Goal: Task Accomplishment & Management: Use online tool/utility

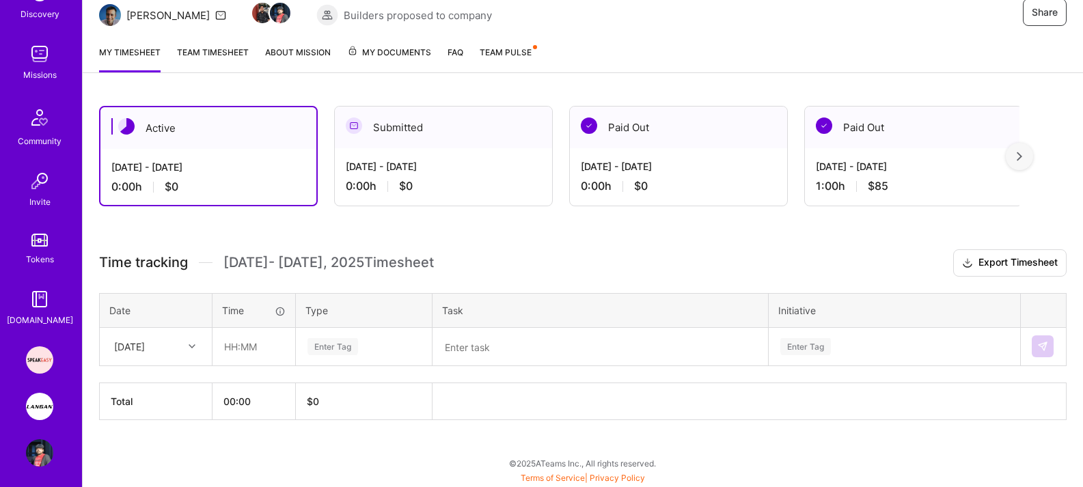
scroll to position [170, 0]
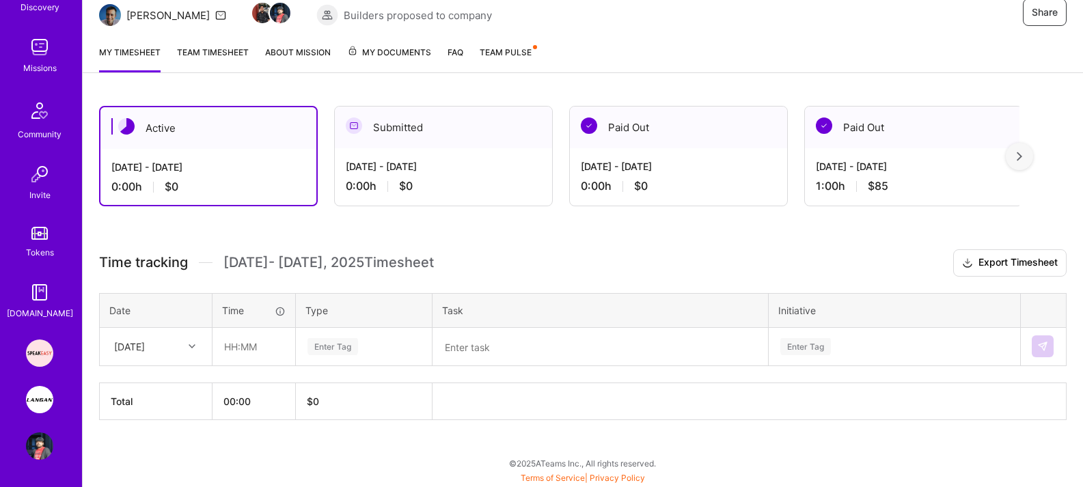
click at [42, 403] on img at bounding box center [39, 399] width 27 height 27
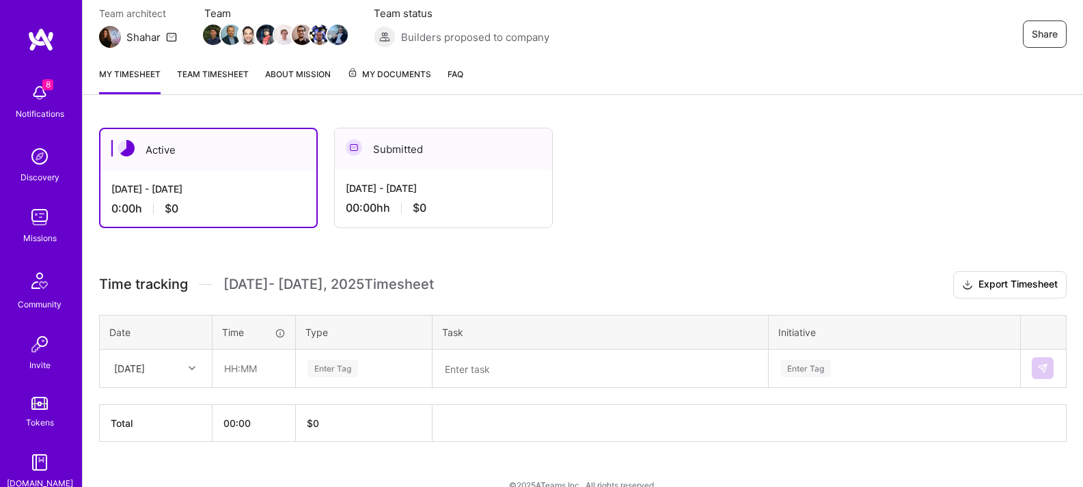
scroll to position [145, 0]
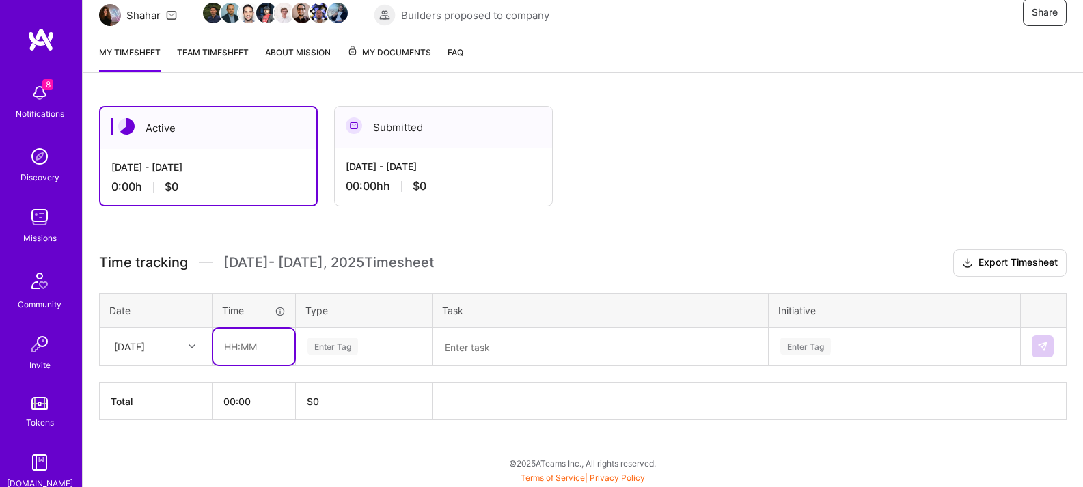
click at [260, 349] on input "text" at bounding box center [253, 347] width 81 height 36
type input "01:00"
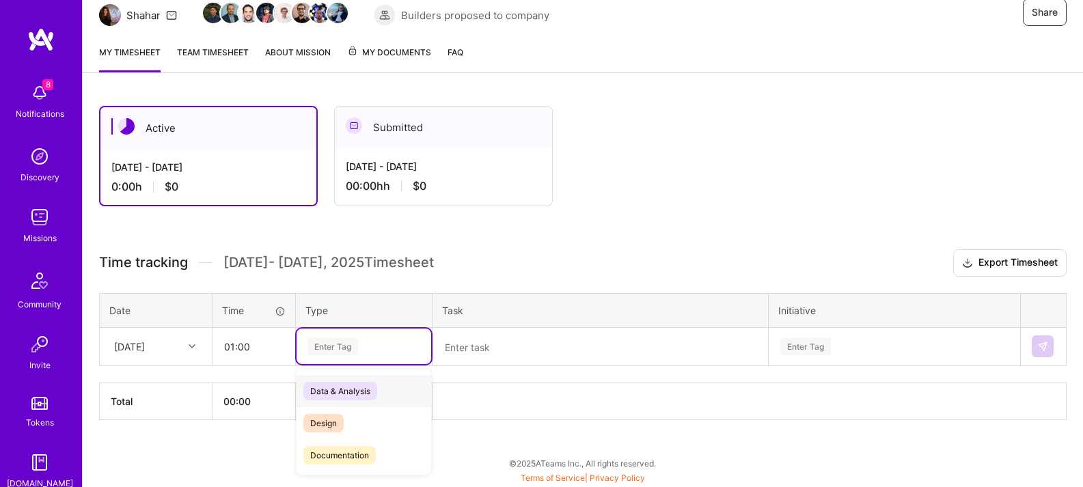
click at [410, 356] on div "Enter Tag" at bounding box center [363, 347] width 135 height 36
click at [322, 411] on span "Other" at bounding box center [320, 409] width 35 height 18
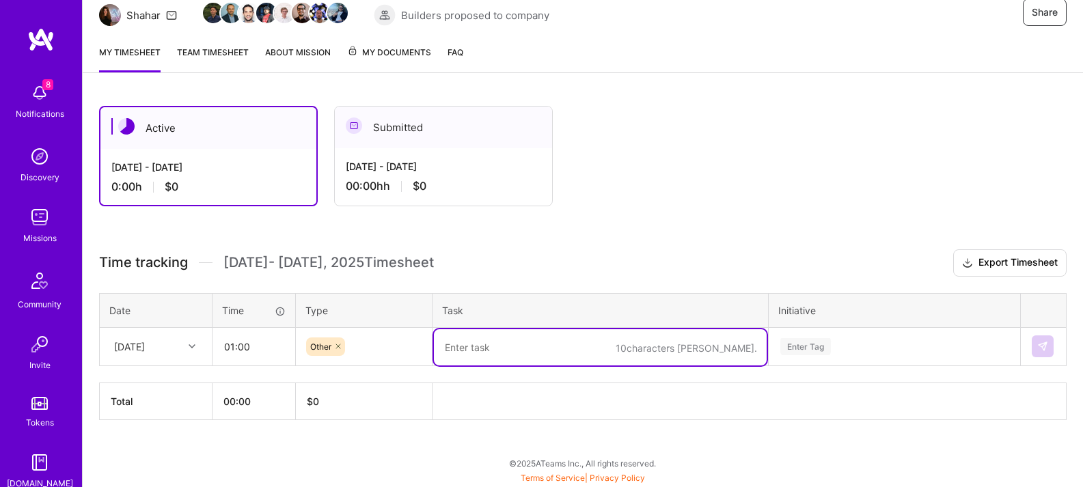
click at [500, 343] on textarea at bounding box center [600, 347] width 333 height 36
click at [798, 357] on div "Enter Tag" at bounding box center [894, 347] width 250 height 36
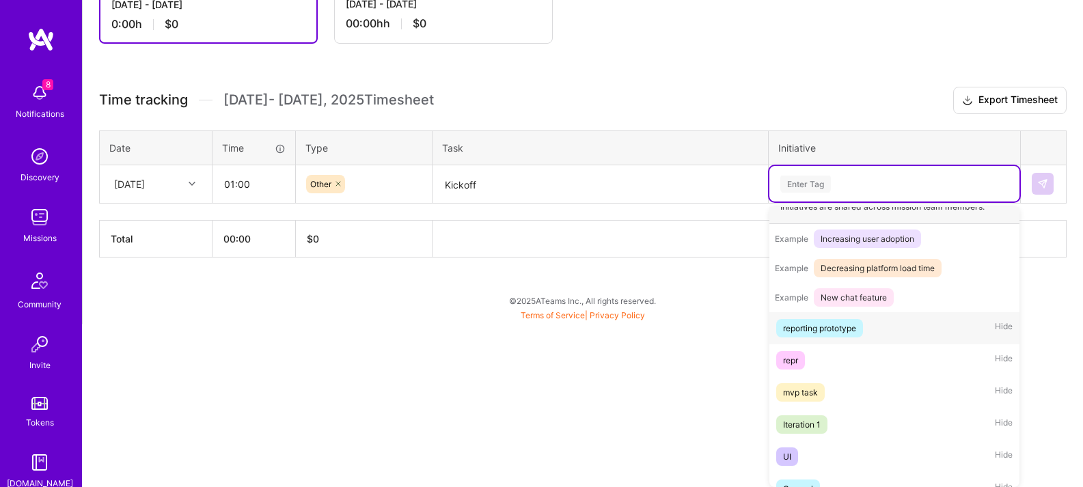
scroll to position [225, 0]
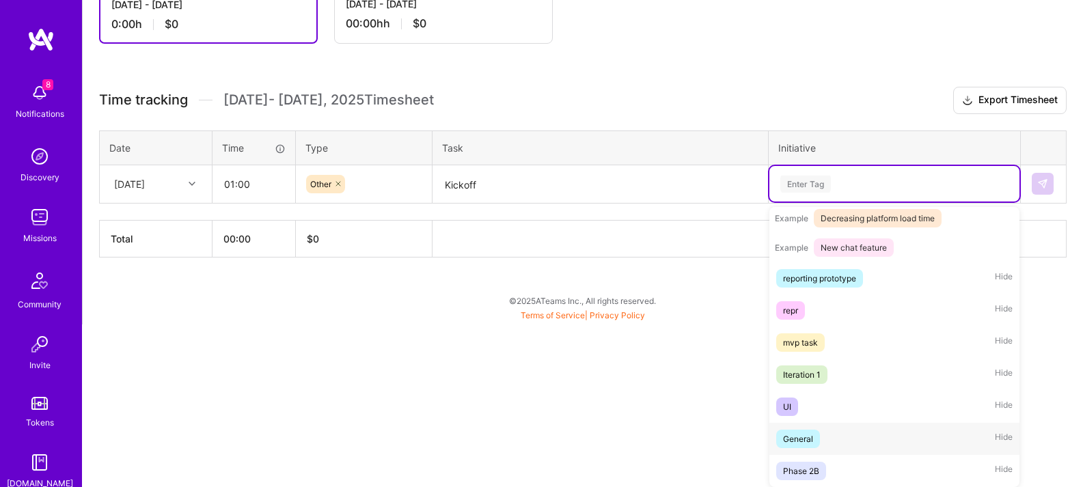
click at [809, 443] on div "General" at bounding box center [798, 439] width 30 height 14
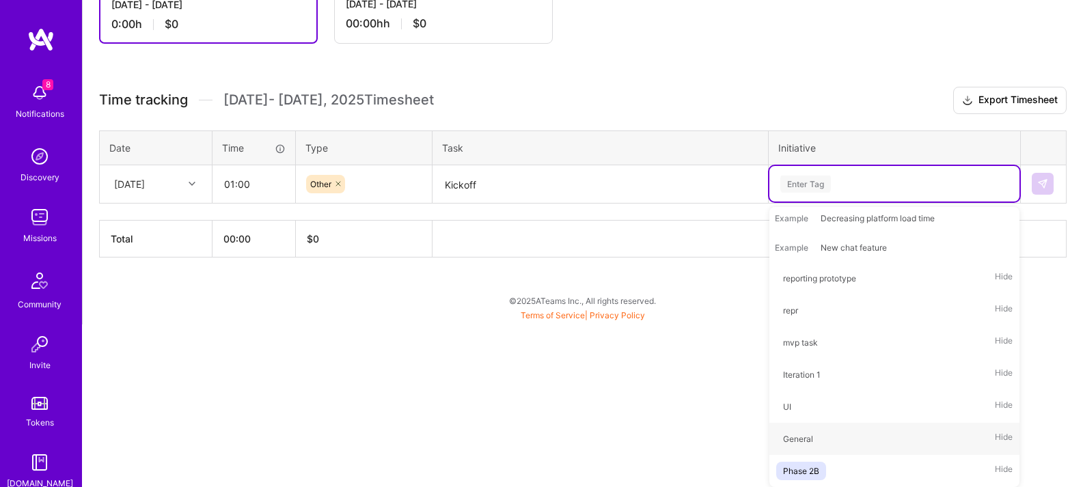
scroll to position [145, 0]
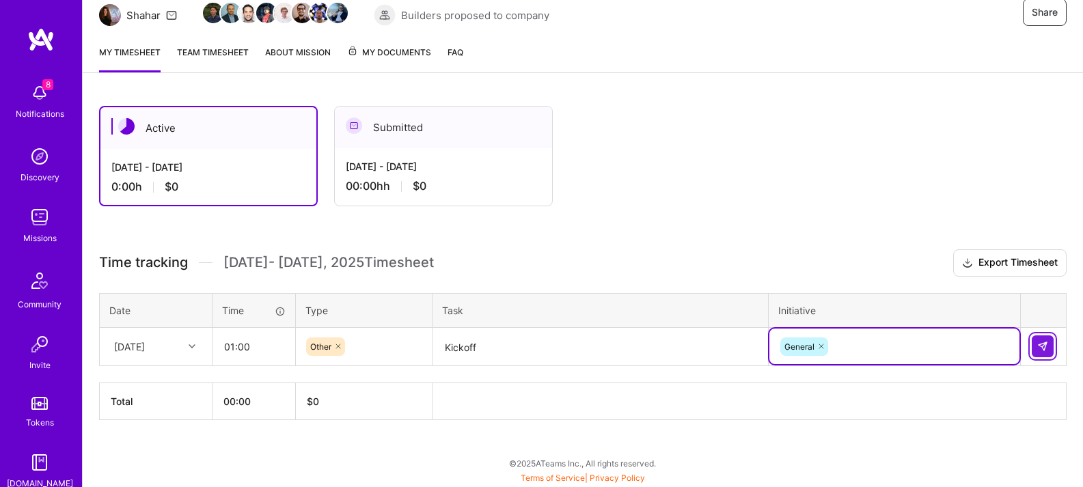
click at [1048, 354] on button at bounding box center [1042, 346] width 22 height 22
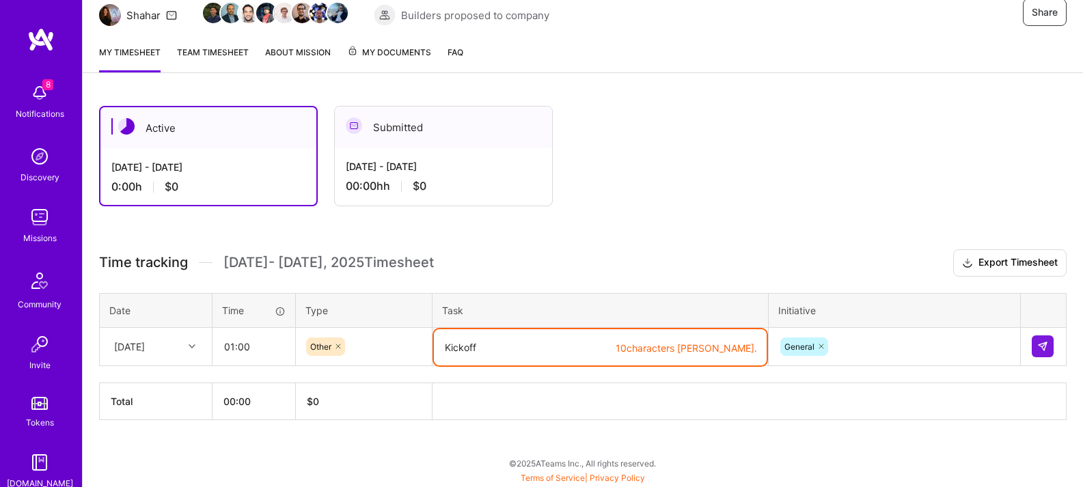
click at [550, 349] on textarea "Kickoff" at bounding box center [600, 347] width 333 height 36
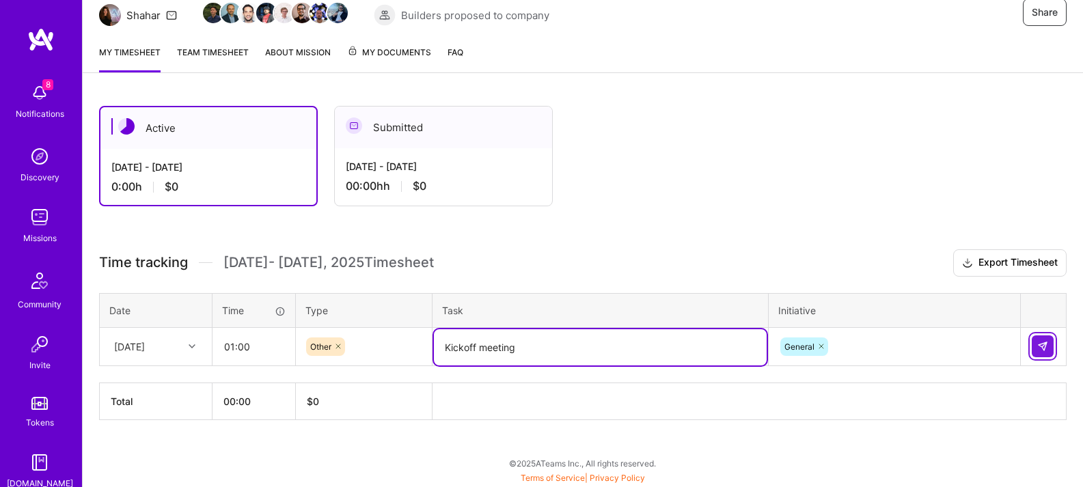
type textarea "Kickoff meeting"
click at [1039, 339] on button at bounding box center [1042, 346] width 22 height 22
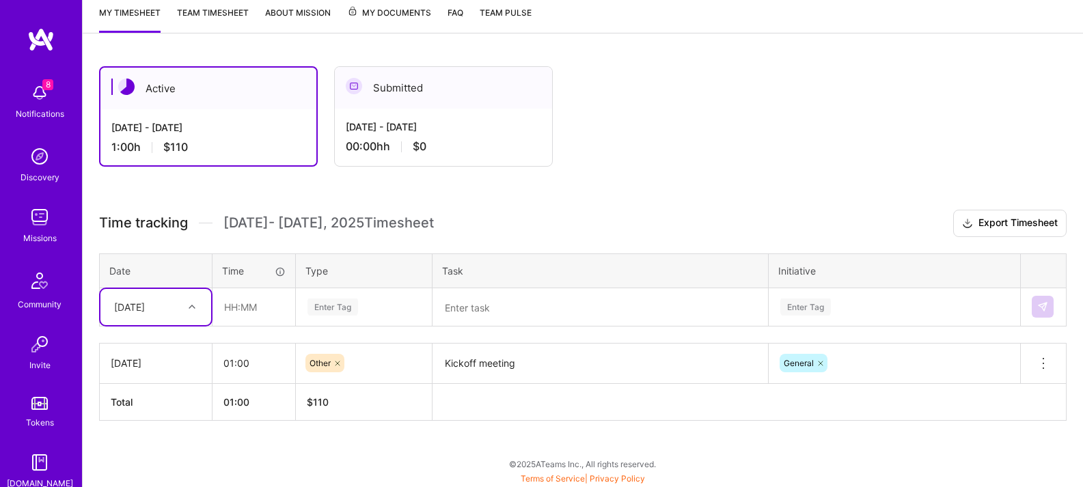
scroll to position [186, 0]
